Goal: Task Accomplishment & Management: Use online tool/utility

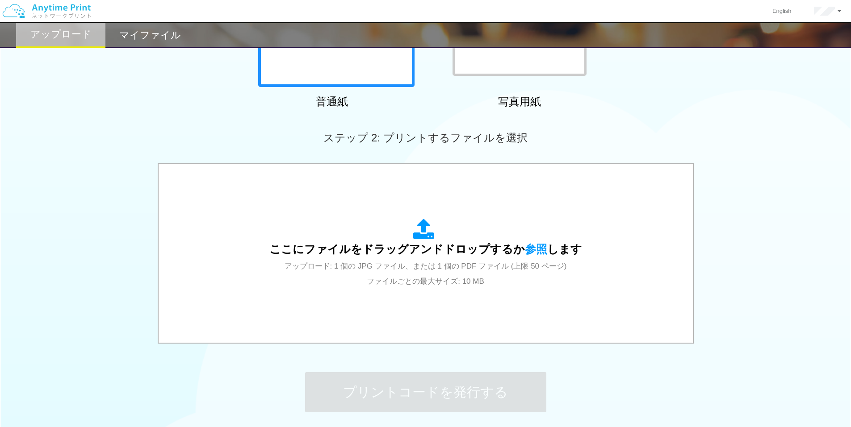
scroll to position [179, 0]
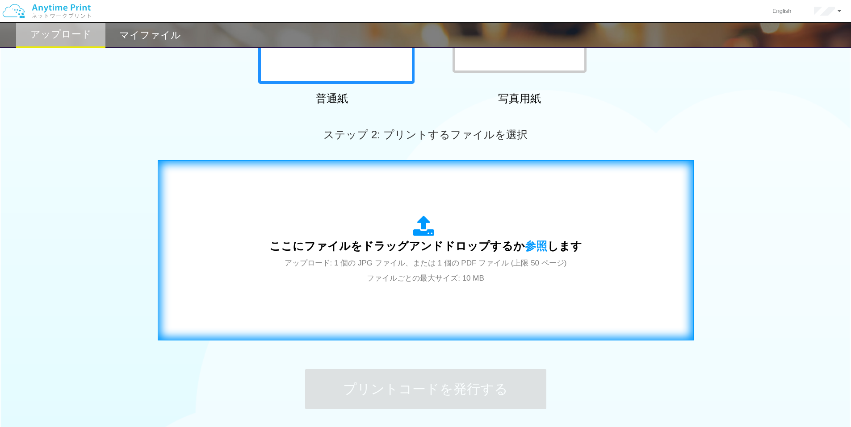
click at [414, 216] on icon at bounding box center [425, 227] width 25 height 22
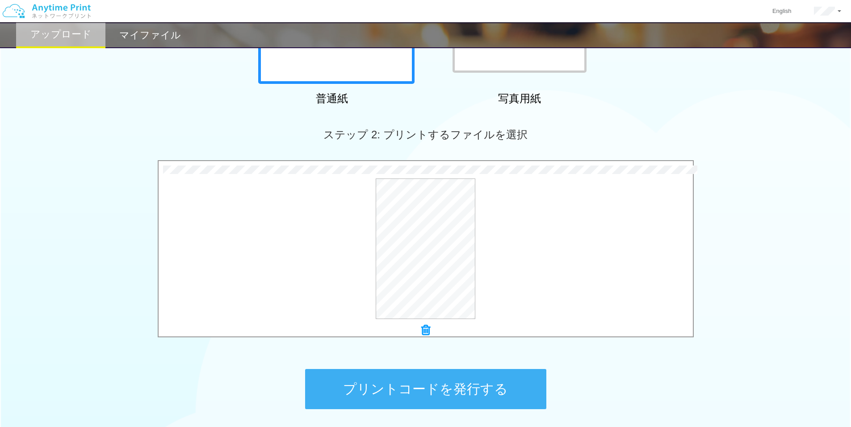
click at [430, 396] on button "プリントコードを発行する" at bounding box center [425, 389] width 241 height 40
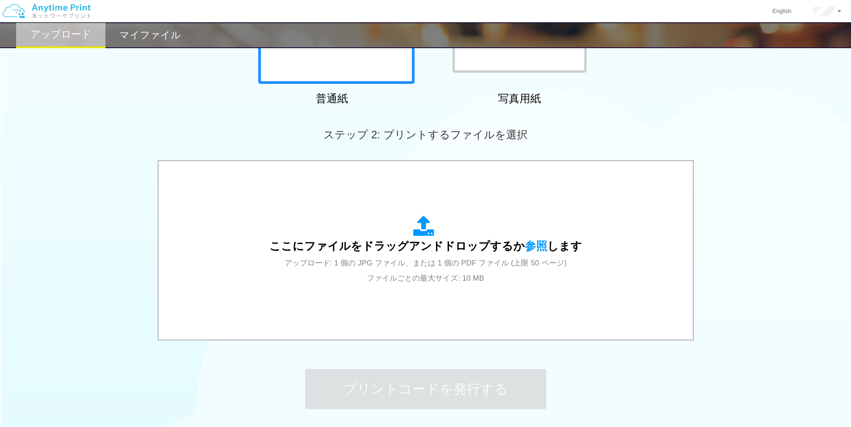
scroll to position [0, 0]
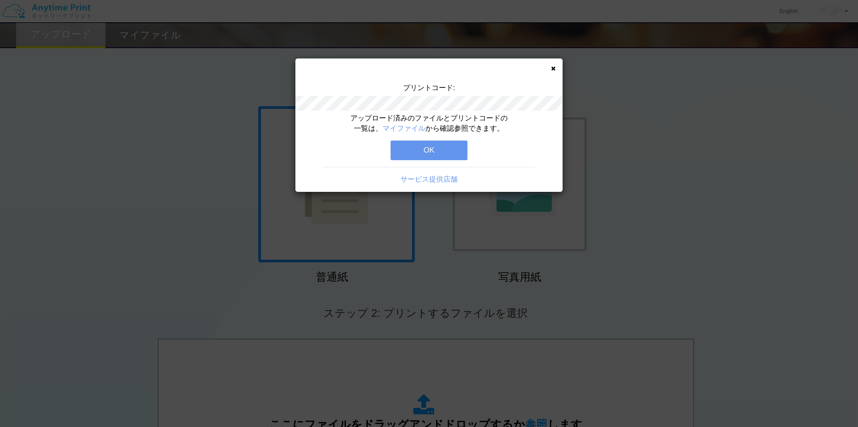
click at [433, 153] on button "OK" at bounding box center [428, 151] width 77 height 20
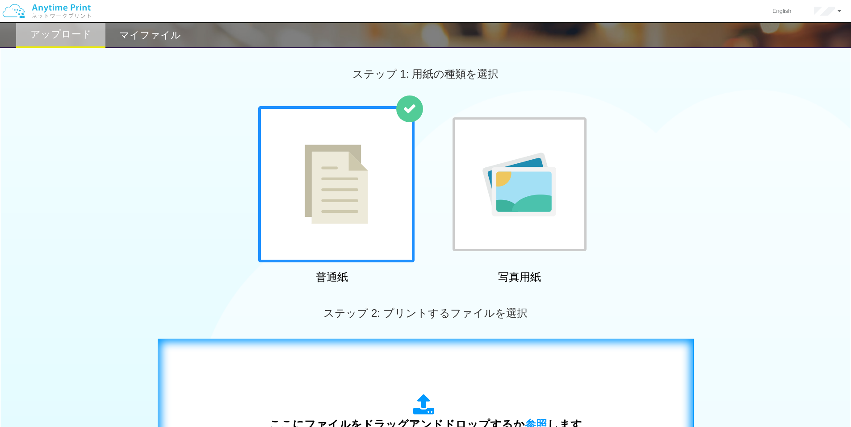
click at [351, 380] on div "ここにファイルをドラッグアンドドロップするか 参照 します アップロード: 1 個の JPG ファイル、または 1 個の PDF ファイル (上限 50 ペー…" at bounding box center [425, 429] width 517 height 162
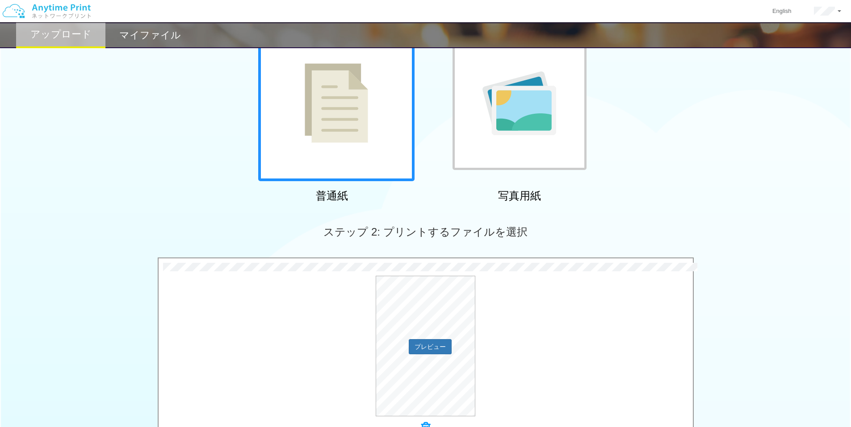
scroll to position [179, 0]
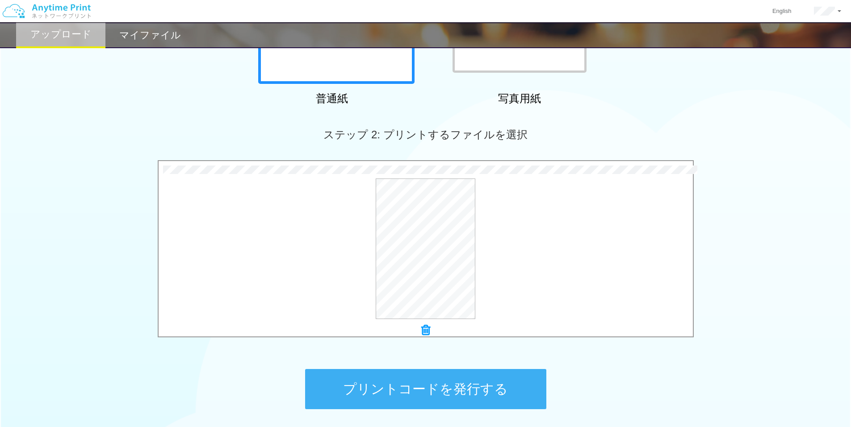
click at [450, 380] on button "プリントコードを発行する" at bounding box center [425, 389] width 241 height 40
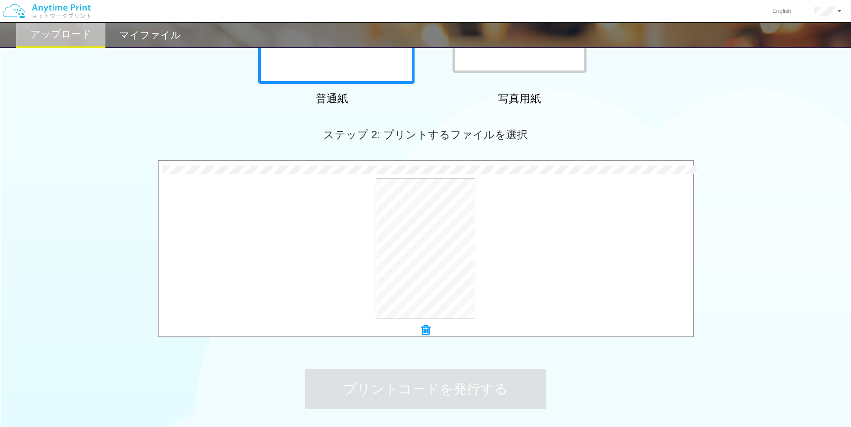
scroll to position [0, 0]
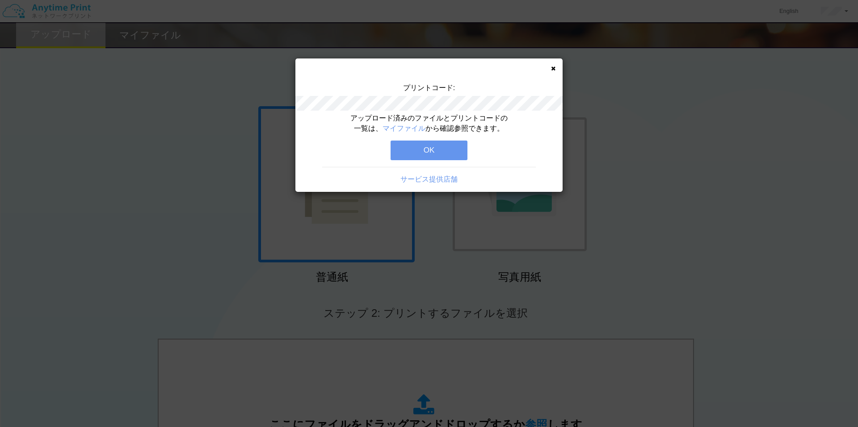
click at [425, 148] on button "OK" at bounding box center [428, 151] width 77 height 20
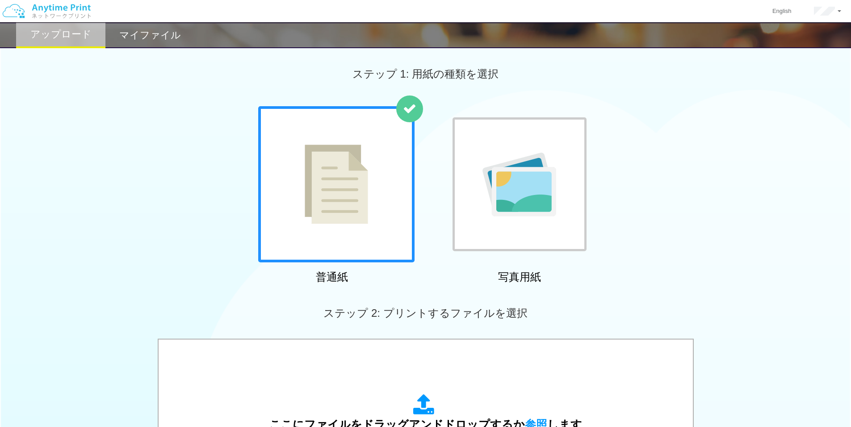
click at [172, 36] on h2 "マイファイル" at bounding box center [150, 35] width 62 height 11
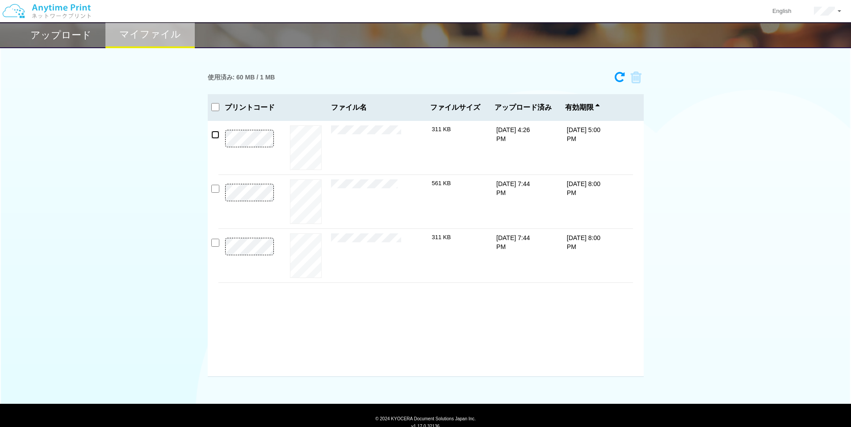
click at [218, 135] on input "checkbox" at bounding box center [215, 135] width 8 height 8
click at [638, 80] on icon at bounding box center [632, 77] width 17 height 13
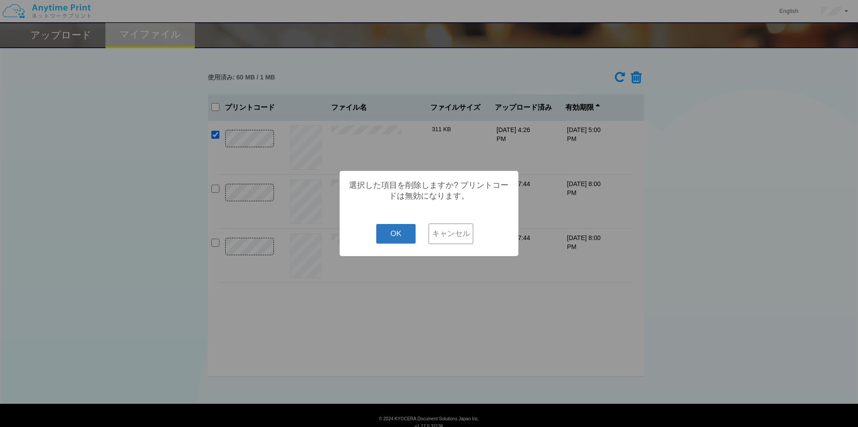
click at [409, 235] on button "OK" at bounding box center [396, 234] width 40 height 20
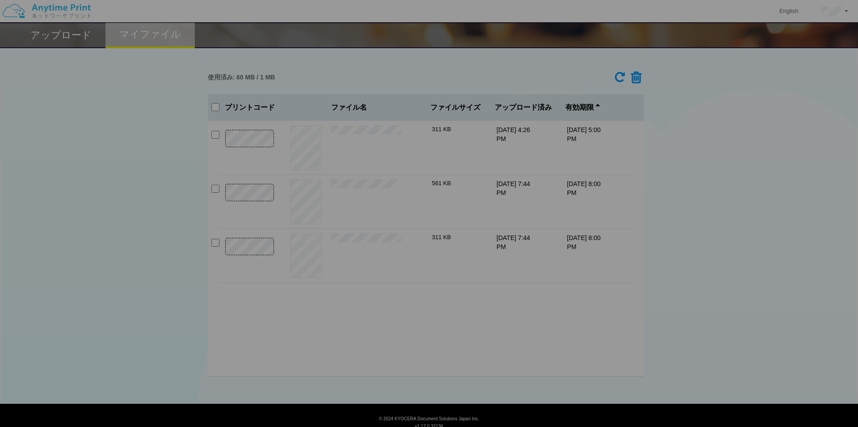
checkbox input "false"
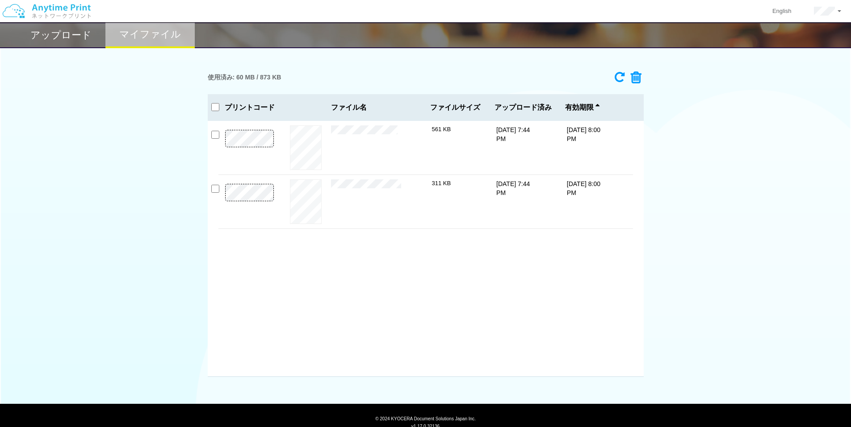
click at [355, 266] on div "プレビュー × 招へい経緯.最新8.25.pdf 561 KB [DATE] 7:44 PM [DATE] 8:00 PM × 311 KB" at bounding box center [426, 249] width 436 height 256
click at [91, 39] on div "アップロード" at bounding box center [60, 35] width 89 height 26
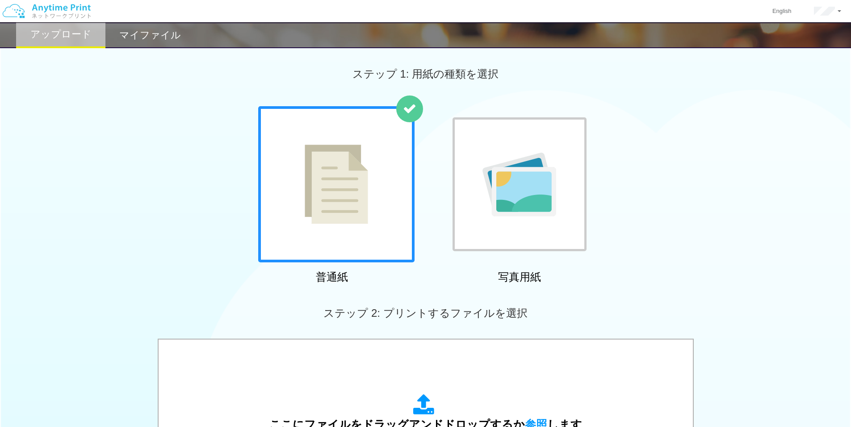
click at [171, 41] on h2 "マイファイル" at bounding box center [150, 35] width 62 height 11
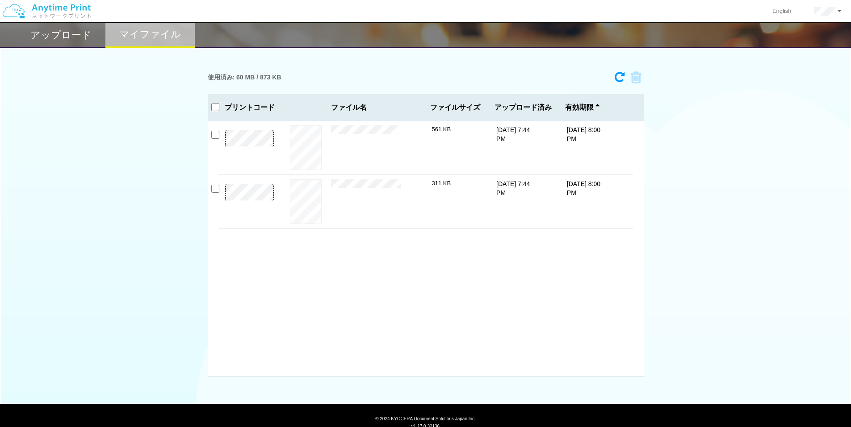
click at [67, 31] on h2 "アップロード" at bounding box center [60, 35] width 61 height 11
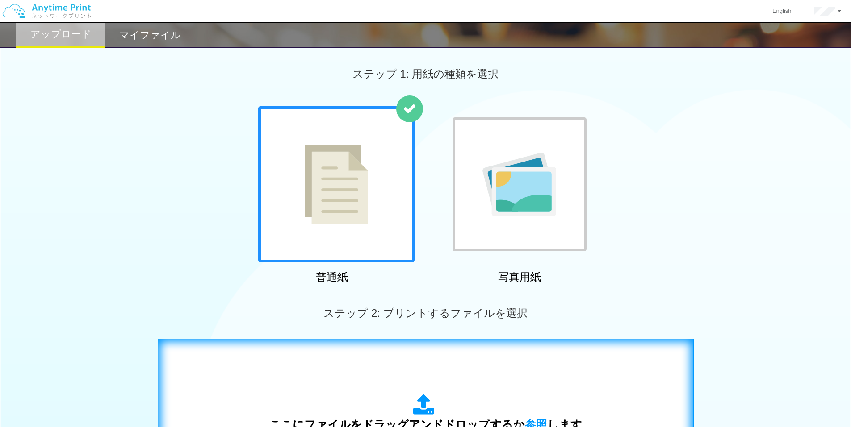
click at [361, 359] on div "ここにファイルをドラッグアンドドロップするか 参照 します アップロード: 1 個の JPG ファイル、または 1 個の PDF ファイル (上限 50 ペー…" at bounding box center [425, 429] width 517 height 162
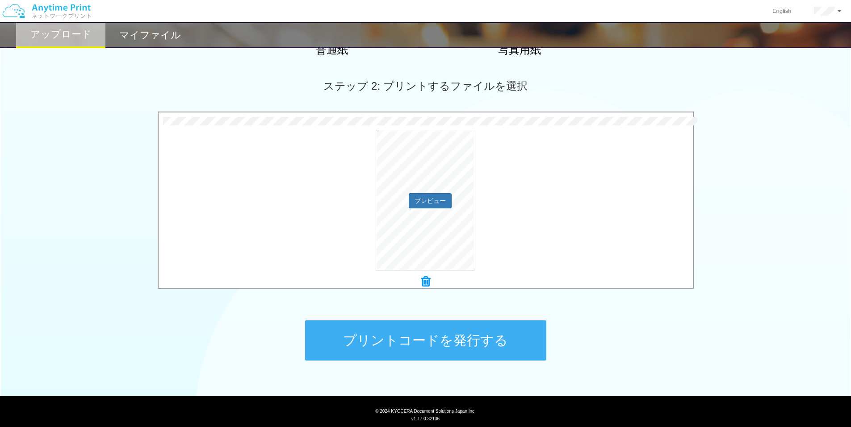
scroll to position [238, 0]
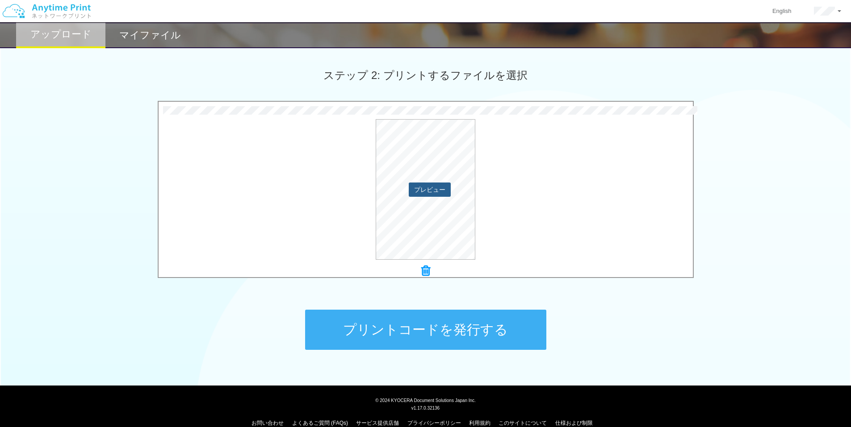
click at [415, 184] on button "プレビュー" at bounding box center [430, 190] width 42 height 14
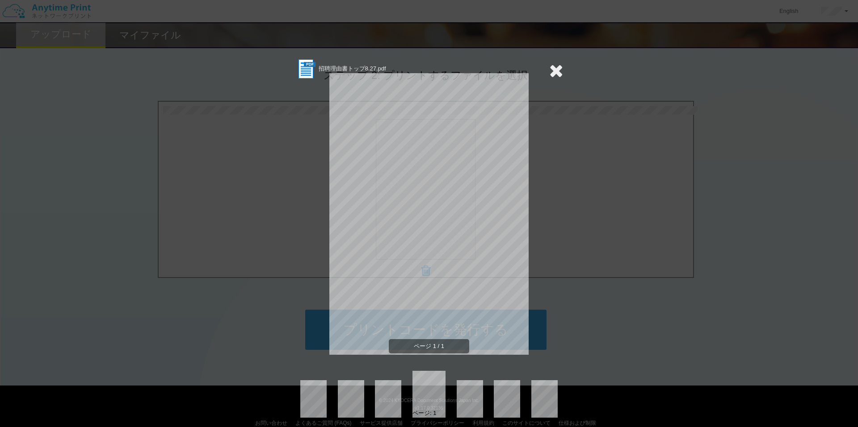
click at [549, 72] on icon at bounding box center [556, 71] width 14 height 18
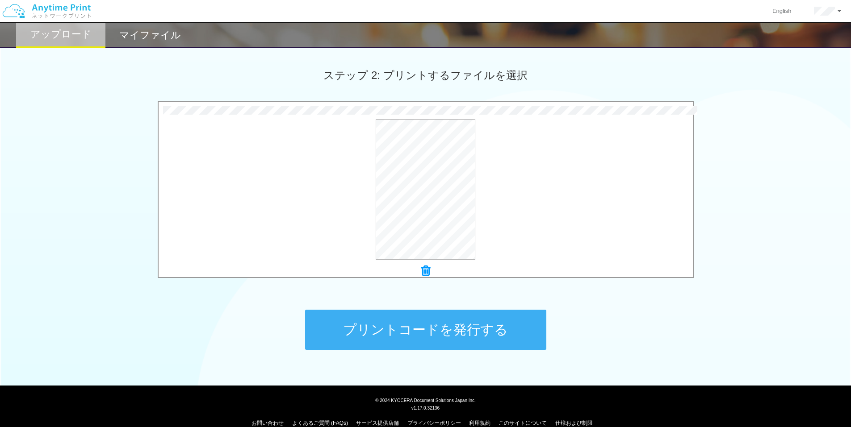
click at [427, 268] on icon at bounding box center [425, 271] width 9 height 12
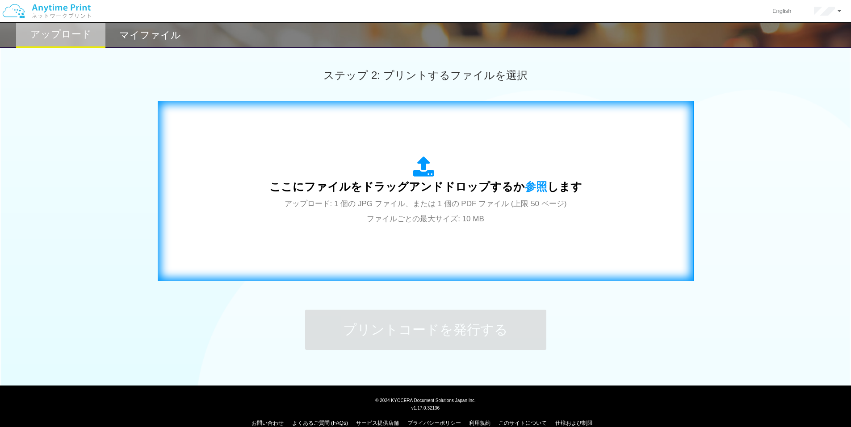
click at [335, 171] on div "ここにファイルをドラッグアンドドロップするか 参照 します アップロード: 1 個の JPG ファイル、または 1 個の PDF ファイル (上限 50 ペー…" at bounding box center [425, 191] width 313 height 70
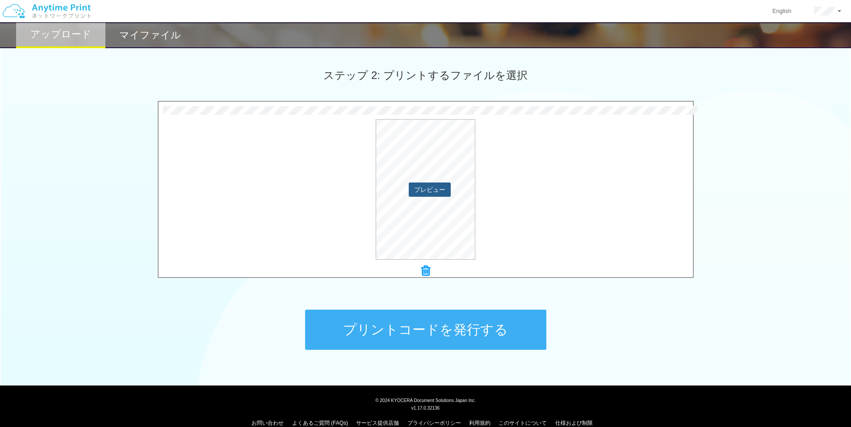
click at [441, 191] on button "プレビュー" at bounding box center [430, 190] width 42 height 14
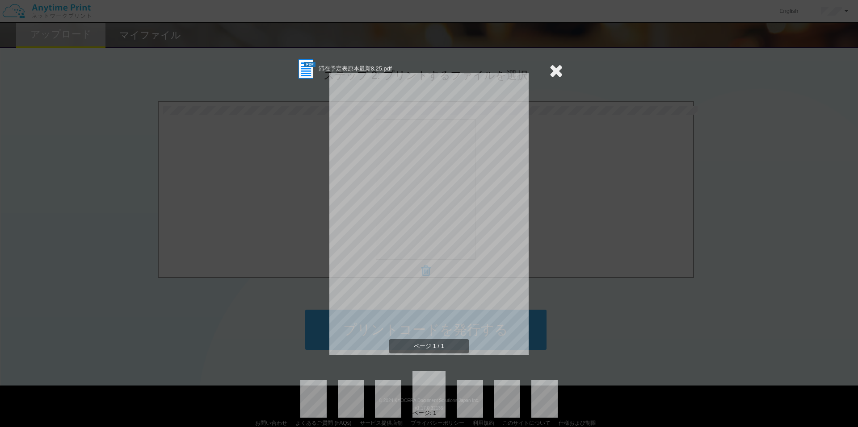
click at [550, 71] on icon at bounding box center [556, 71] width 14 height 18
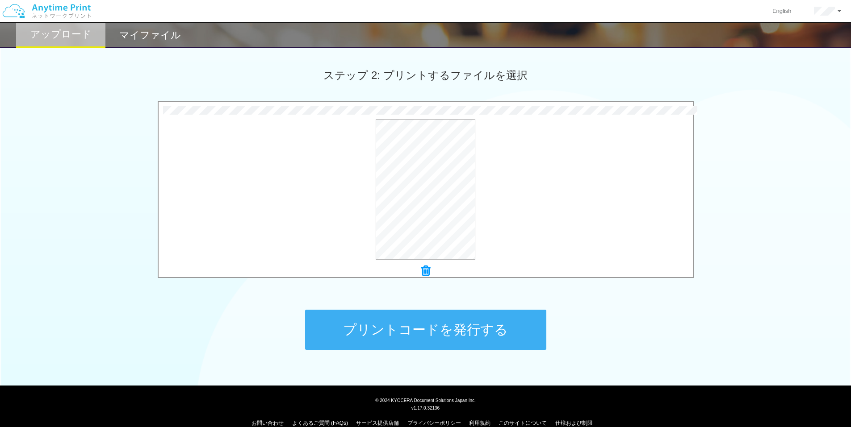
click at [427, 267] on icon at bounding box center [425, 271] width 9 height 12
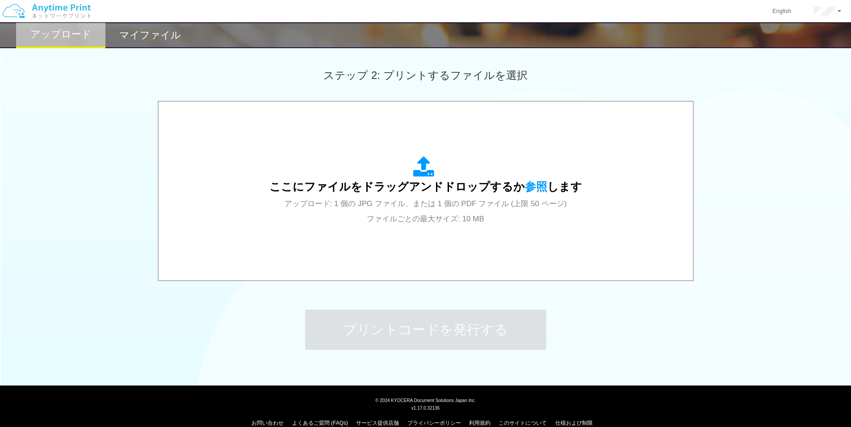
click at [147, 34] on h2 "マイファイル" at bounding box center [150, 35] width 62 height 11
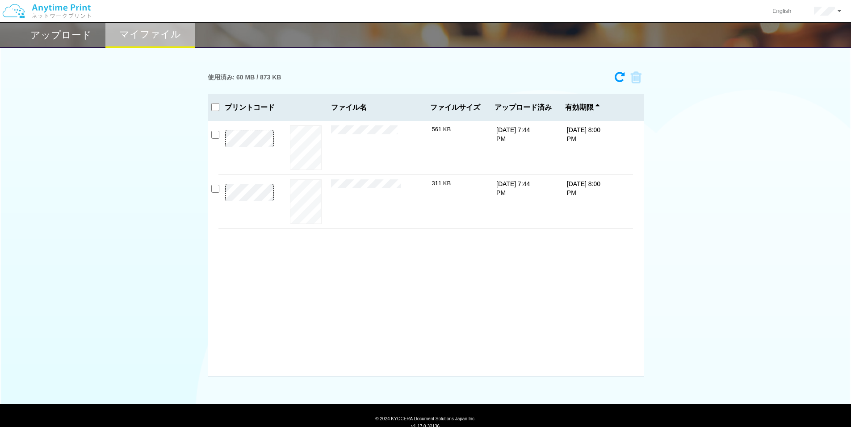
click at [173, 165] on div "使用済み: 60 MB / 873 KB 7061-3061 有効期限 [DATE] 8:00 PM 招へい経緯.最新8.25.pdf 561 KB 0128…" at bounding box center [425, 222] width 851 height 310
click at [172, 166] on div "使用済み: 60 MB / 873 KB 7061-3061 有効期限 [DATE] 8:00 PM 招へい経緯.最新8.25.pdf 561 KB 0128…" at bounding box center [425, 222] width 851 height 310
